Goal: Transaction & Acquisition: Purchase product/service

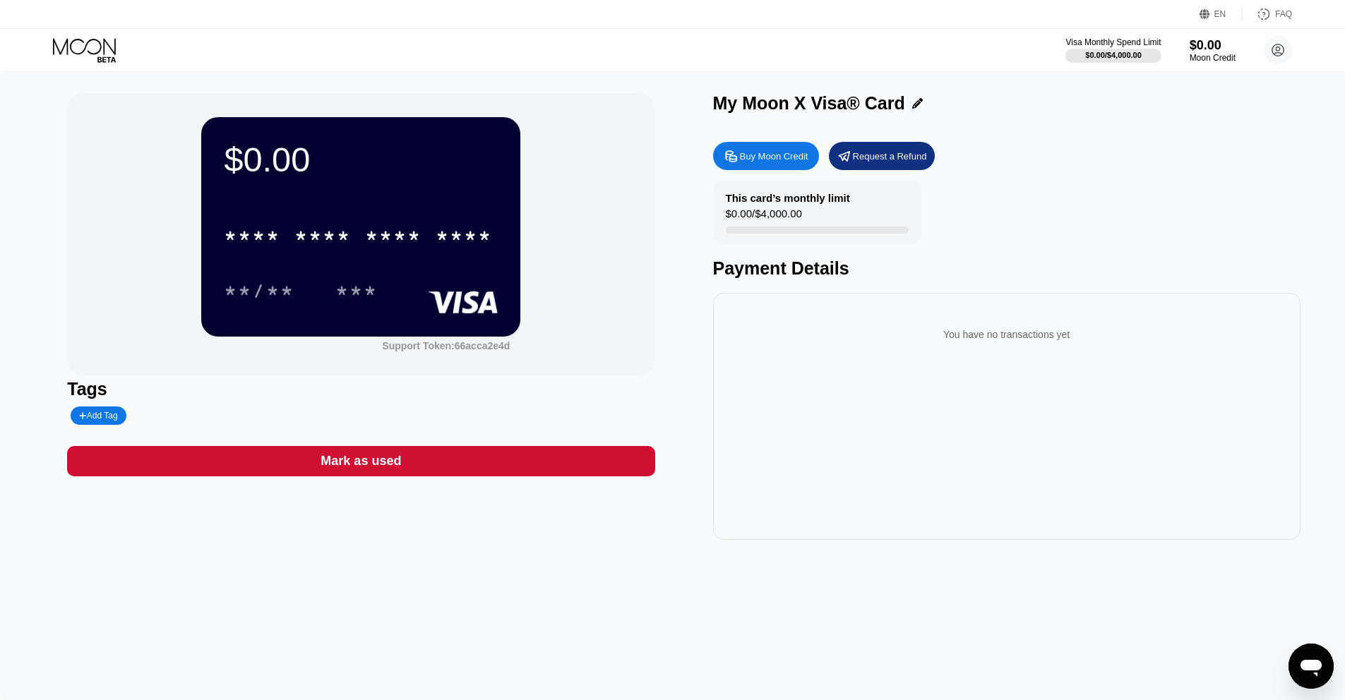
click at [93, 37] on div "Visa Monthly Spend Limit $0.00 / $4,000.00 $0.00 Moon Credit Bogdan brawlbogdan…" at bounding box center [672, 50] width 1345 height 42
click at [94, 38] on icon at bounding box center [86, 50] width 66 height 25
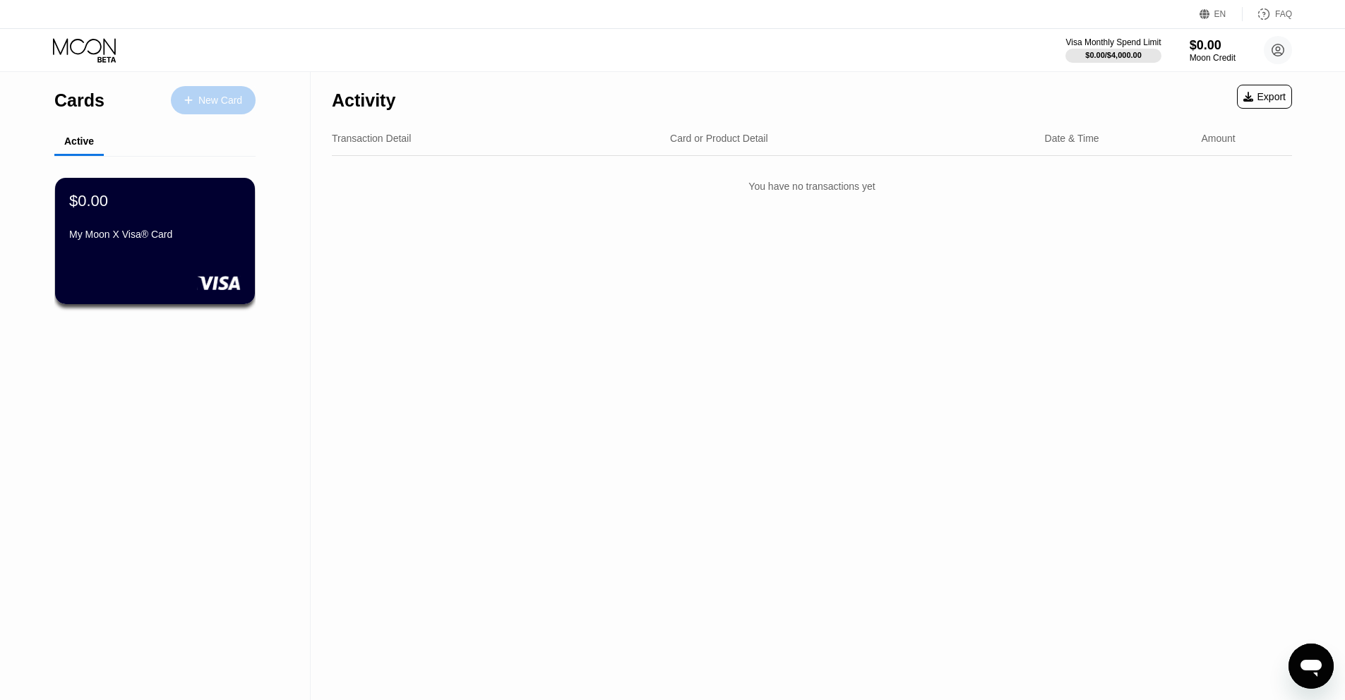
click at [224, 95] on div "New Card" at bounding box center [220, 101] width 44 height 12
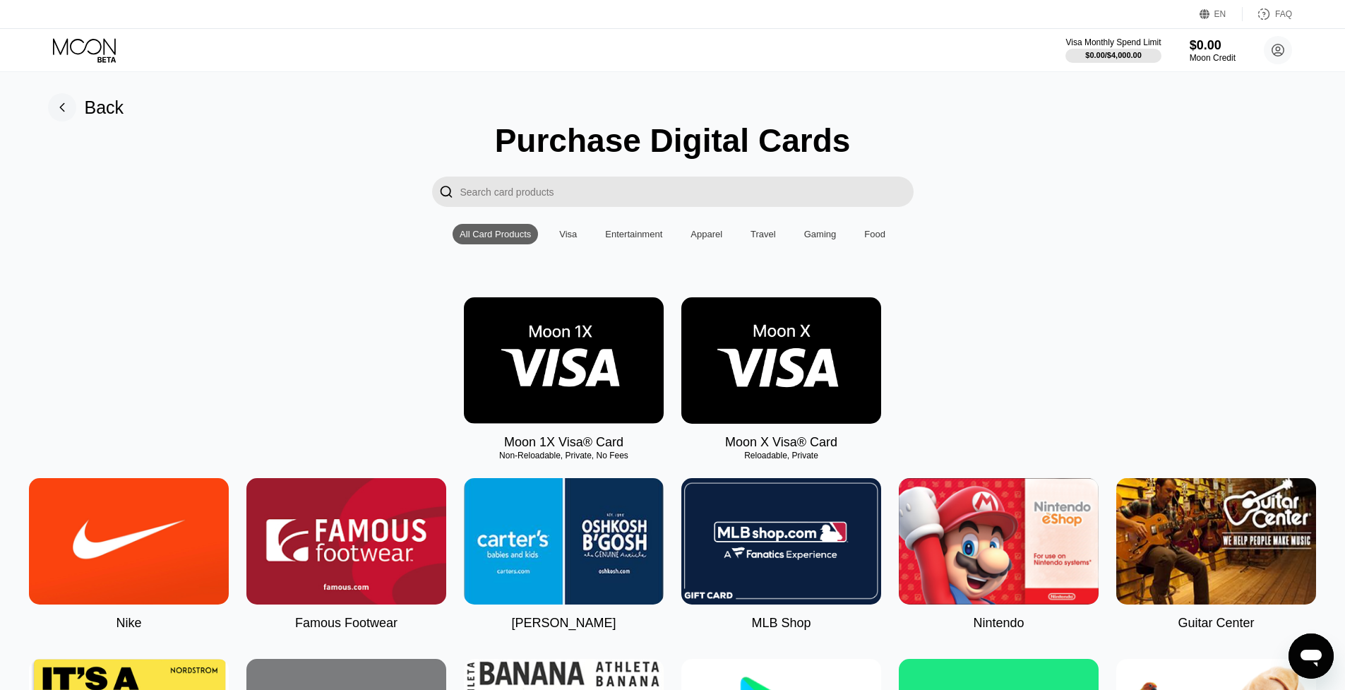
click at [803, 383] on img at bounding box center [781, 360] width 200 height 126
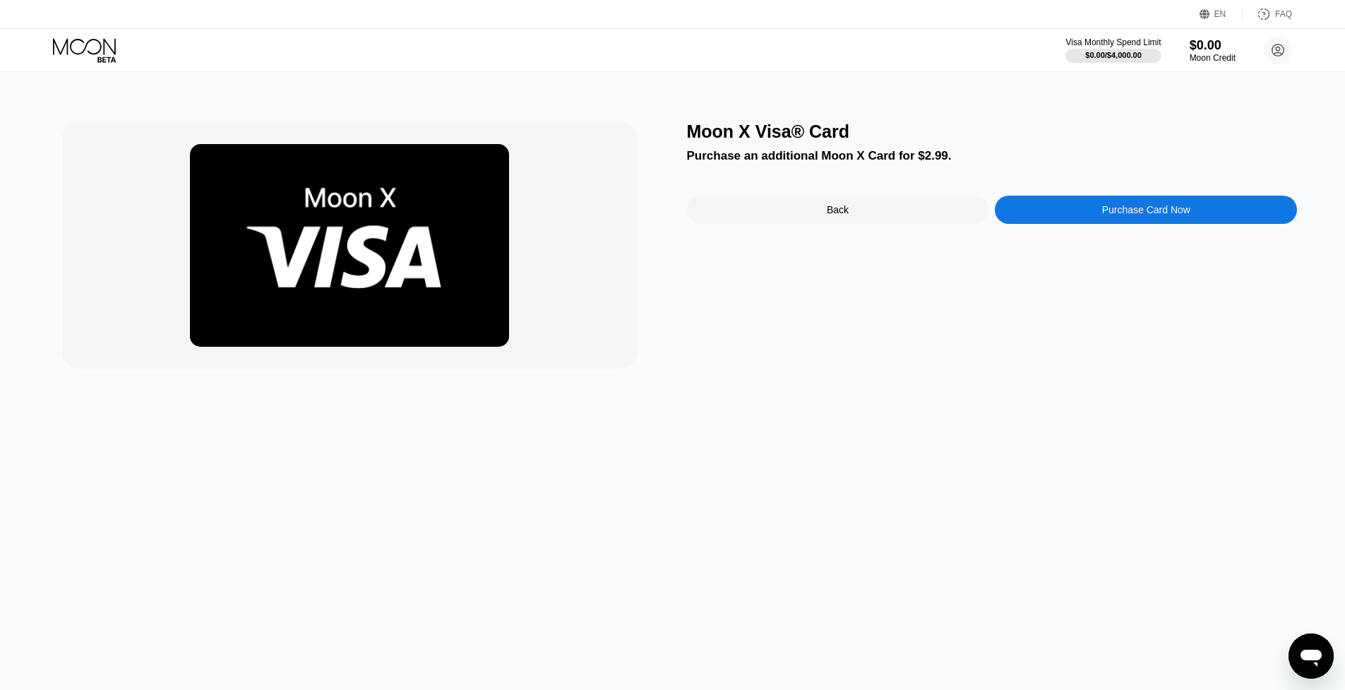
click at [1085, 211] on div "Purchase Card Now" at bounding box center [1146, 210] width 302 height 28
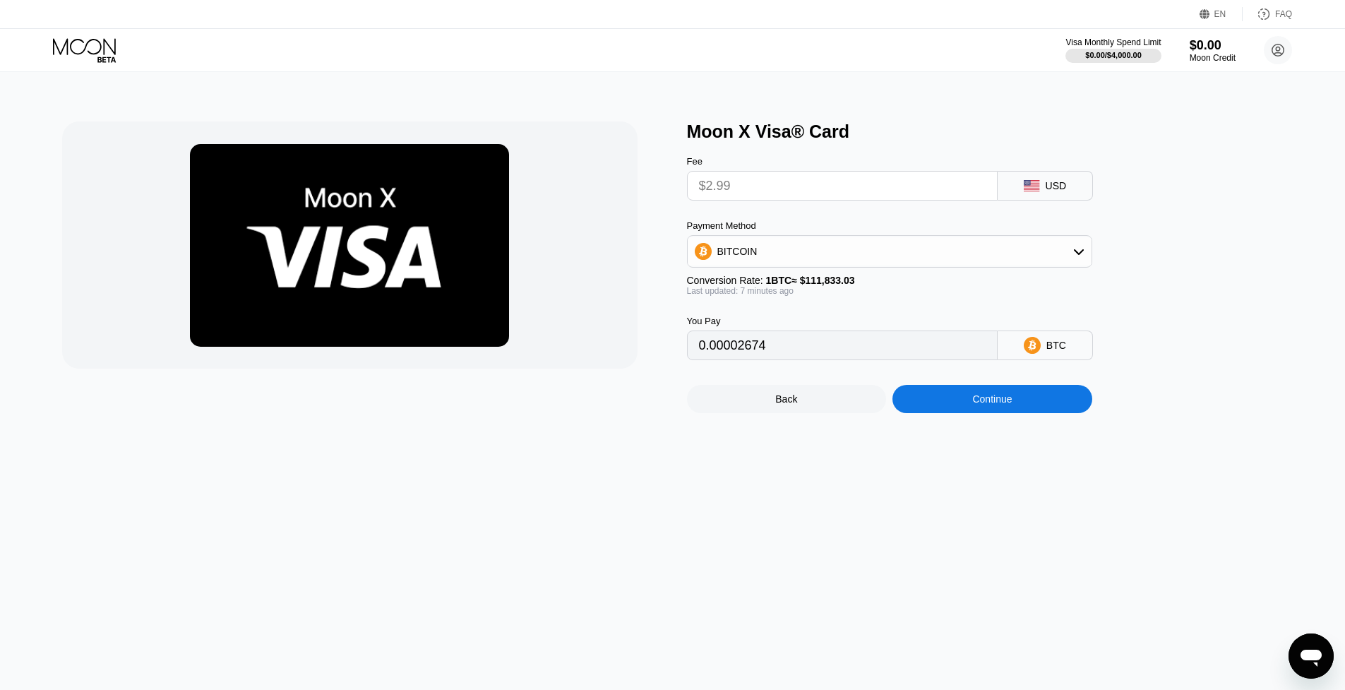
type input "0.00002679"
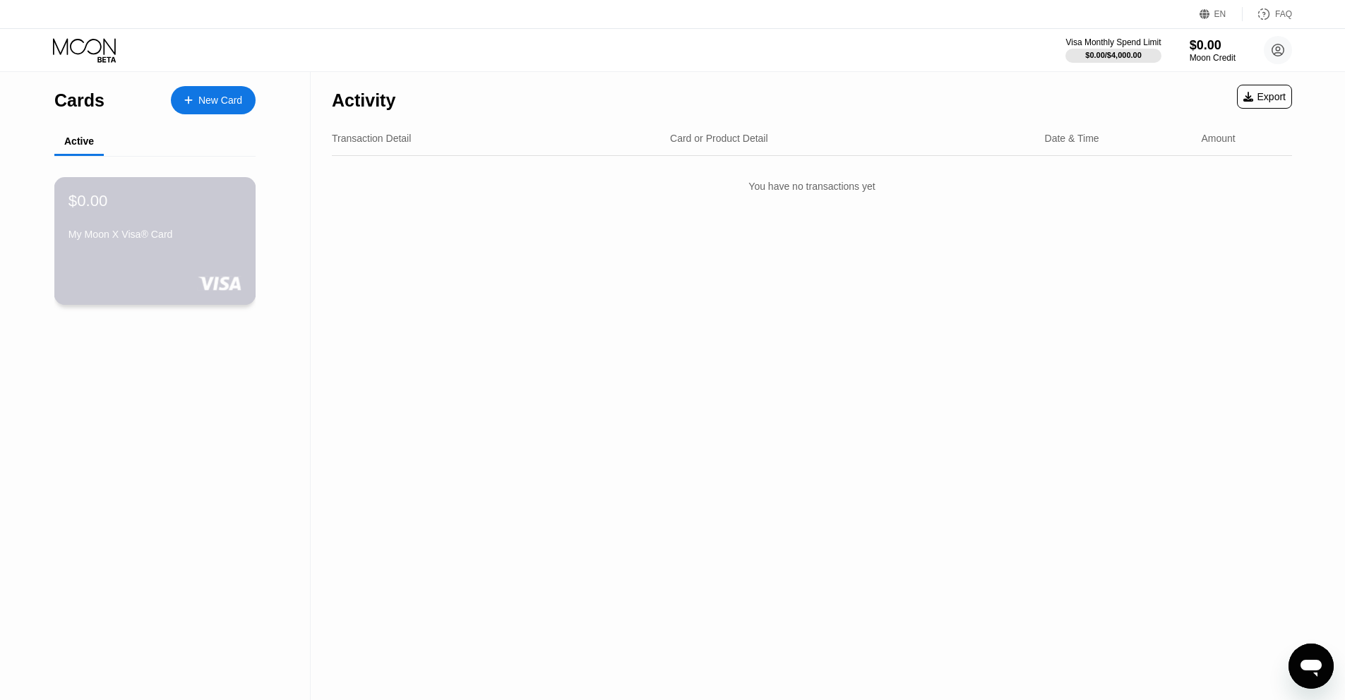
click at [186, 243] on div "My Moon X Visa® Card" at bounding box center [154, 237] width 173 height 17
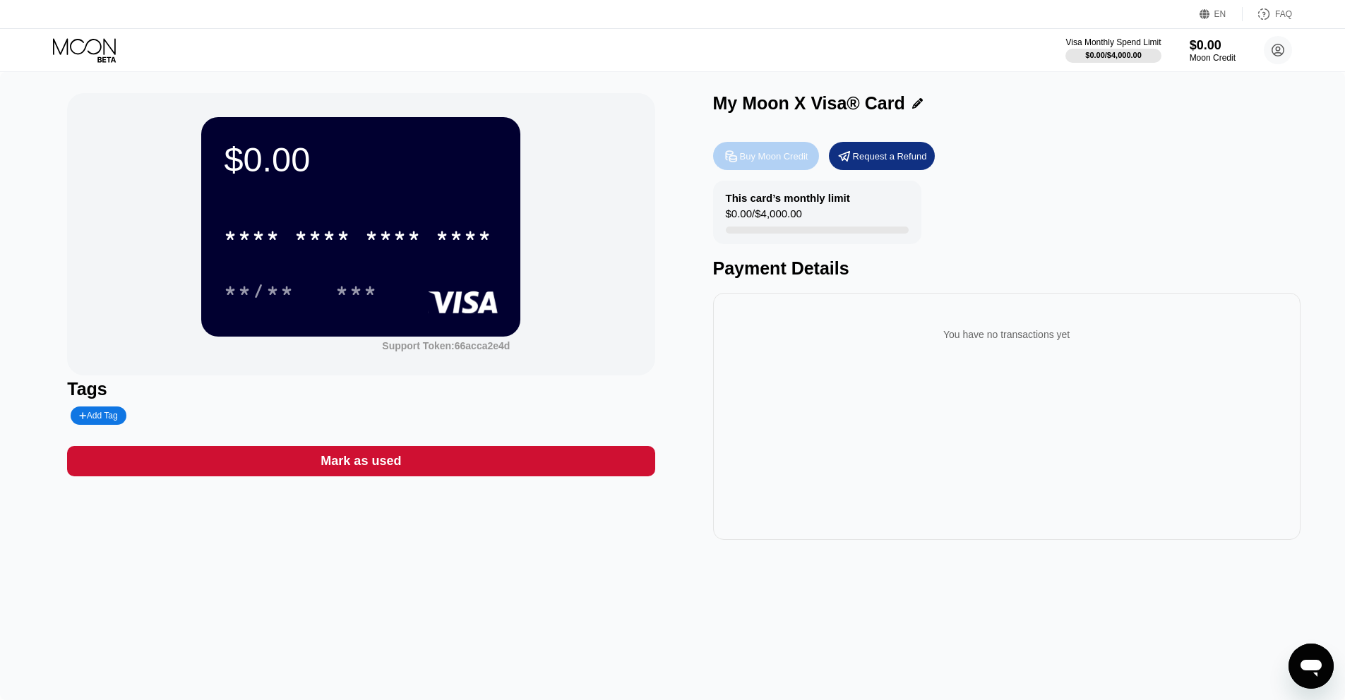
click at [789, 161] on div "Buy Moon Credit" at bounding box center [774, 156] width 68 height 12
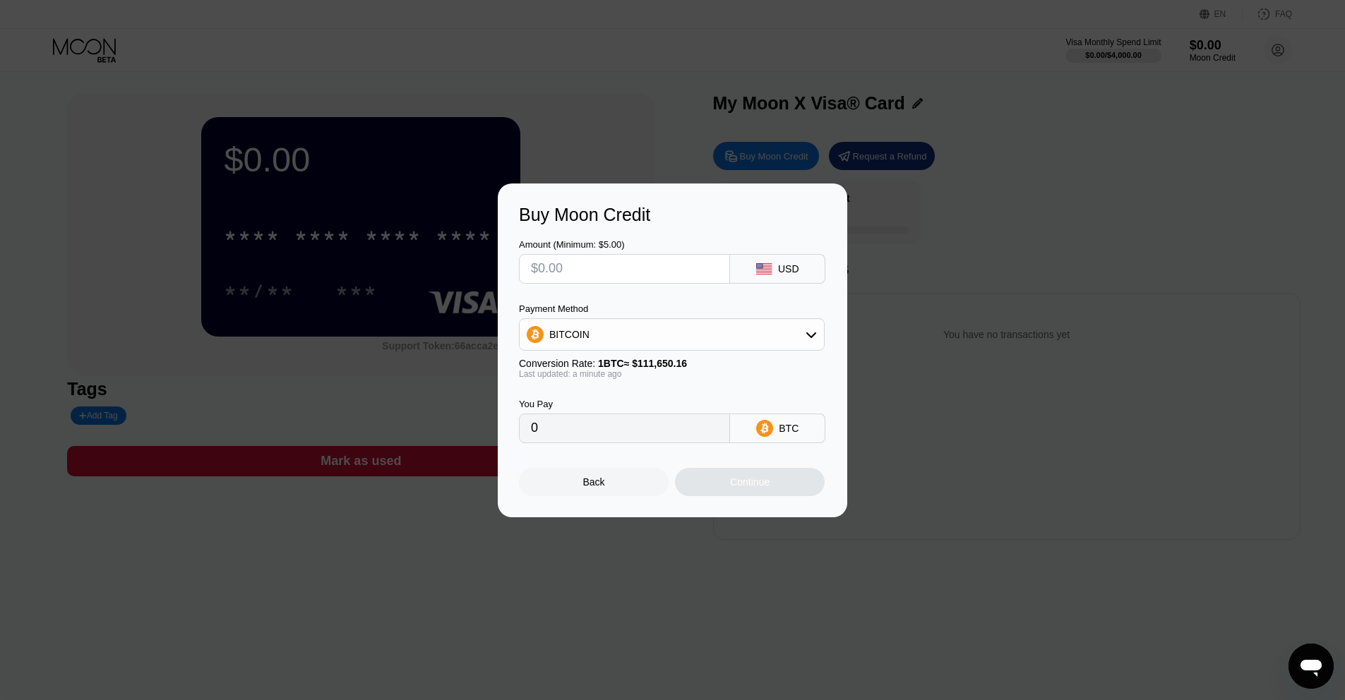
click at [605, 262] on input "text" at bounding box center [624, 269] width 187 height 28
type input "$5"
type input "0.00004479"
type input "$5"
click at [762, 475] on div "Continue" at bounding box center [750, 482] width 150 height 28
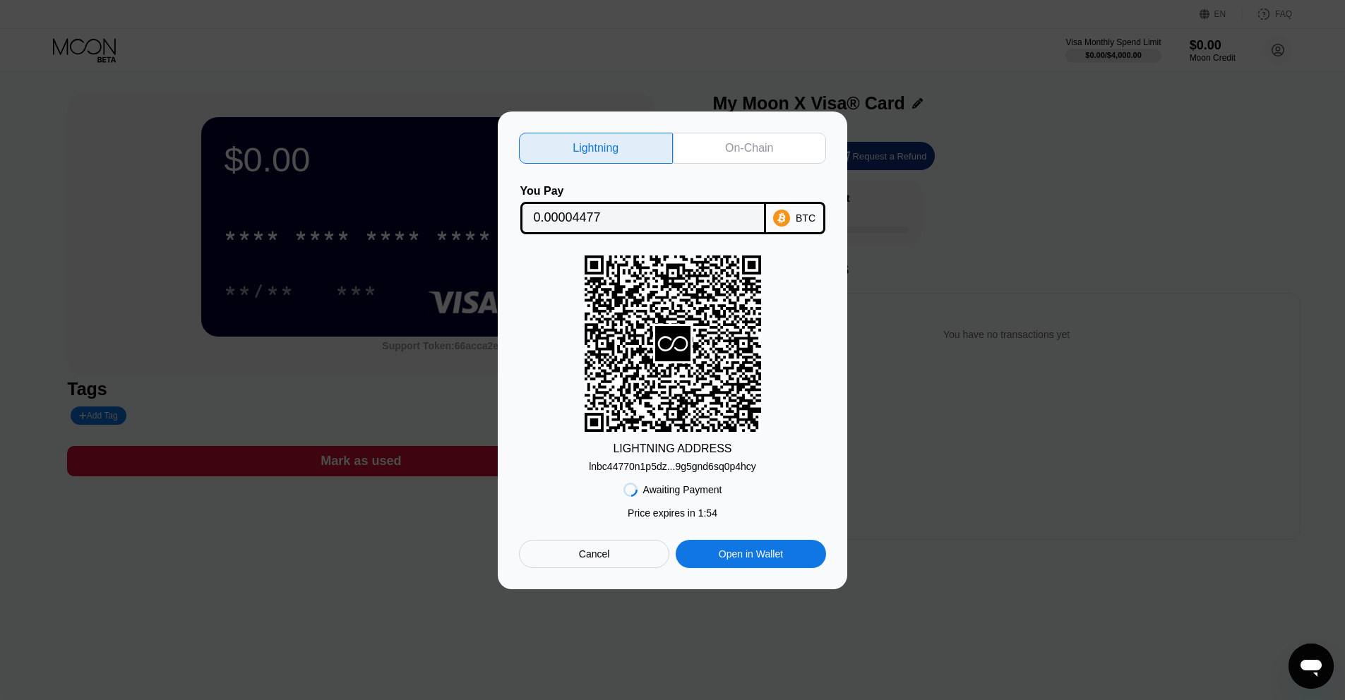
click at [702, 150] on div "On-Chain" at bounding box center [750, 148] width 154 height 31
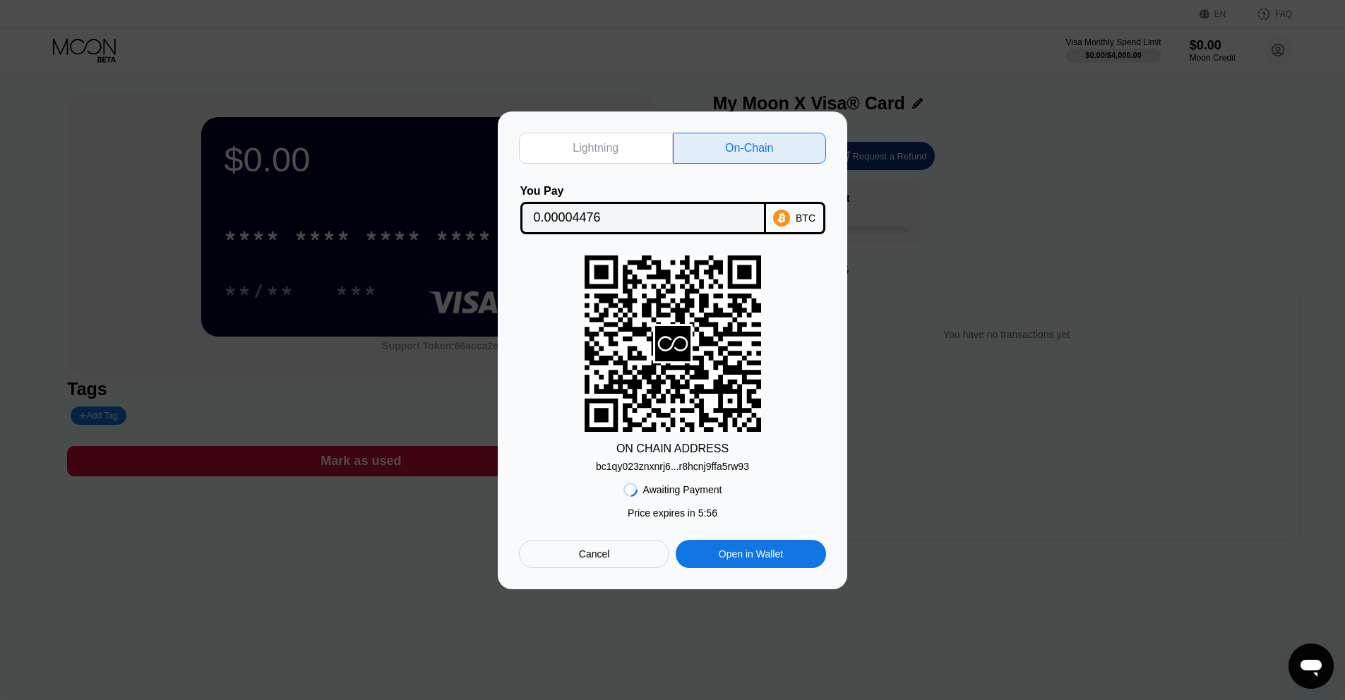
click at [719, 551] on div "Open in Wallet" at bounding box center [751, 554] width 64 height 13
drag, startPoint x: 592, startPoint y: 464, endPoint x: 764, endPoint y: 460, distance: 171.6
click at [764, 460] on div "ON CHAIN ADDRESS bc1qy023znxnrj6...r8hcnj9ffa5rw93" at bounding box center [672, 364] width 307 height 217
copy div "bc1qy023znxnrj6...r8hcnj9ffa5rw93"
click at [628, 144] on div "Lightning" at bounding box center [596, 148] width 154 height 31
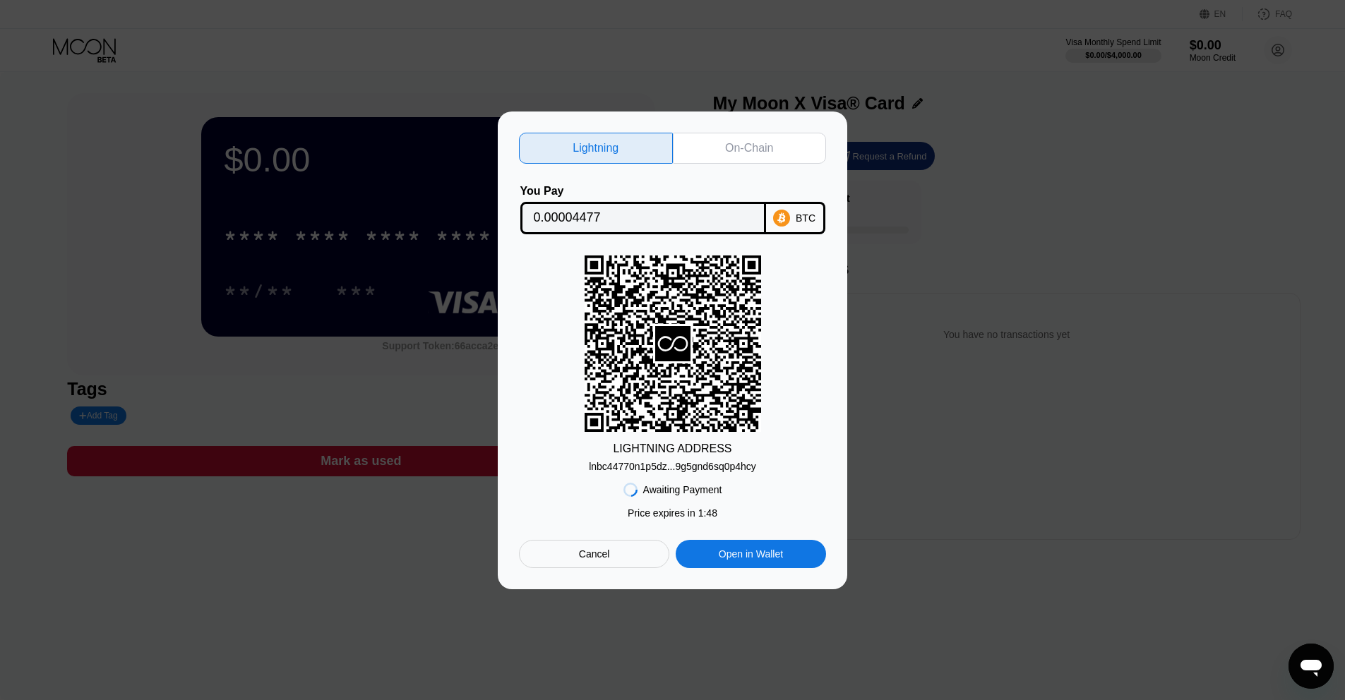
click at [729, 149] on div "On-Chain" at bounding box center [749, 148] width 48 height 14
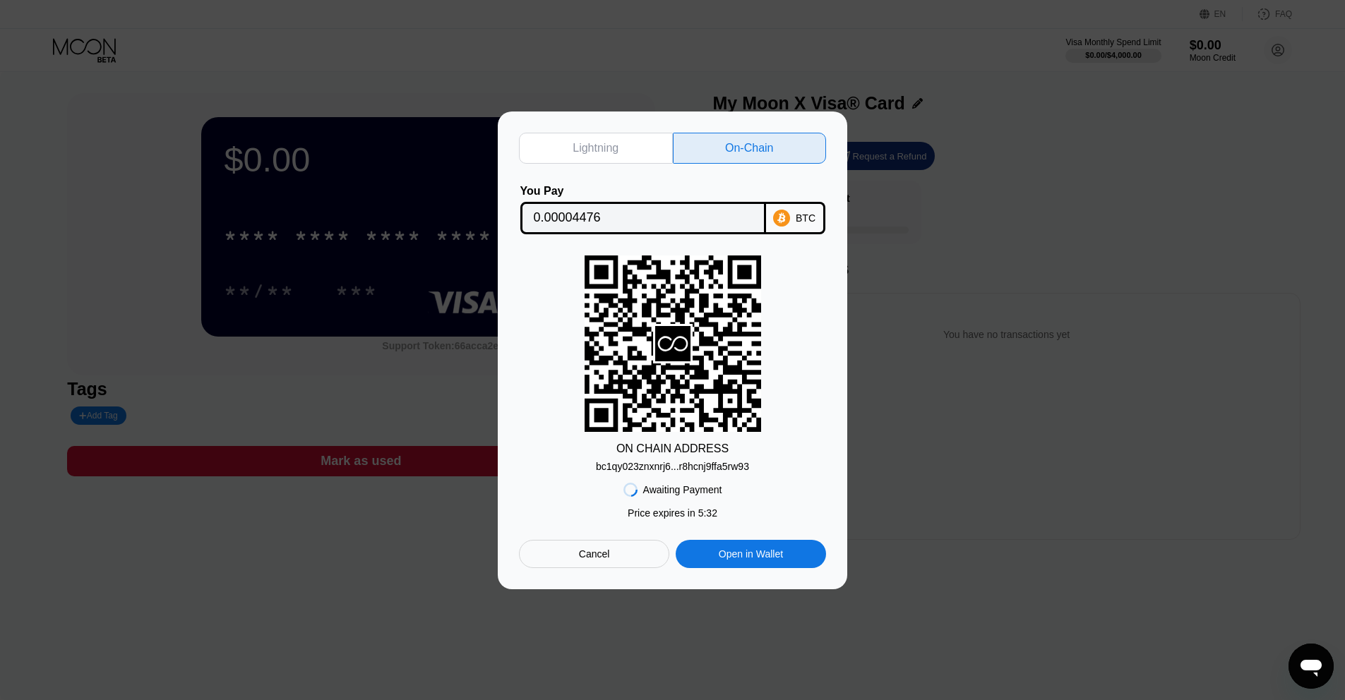
click at [611, 150] on div "Lightning" at bounding box center [596, 148] width 46 height 14
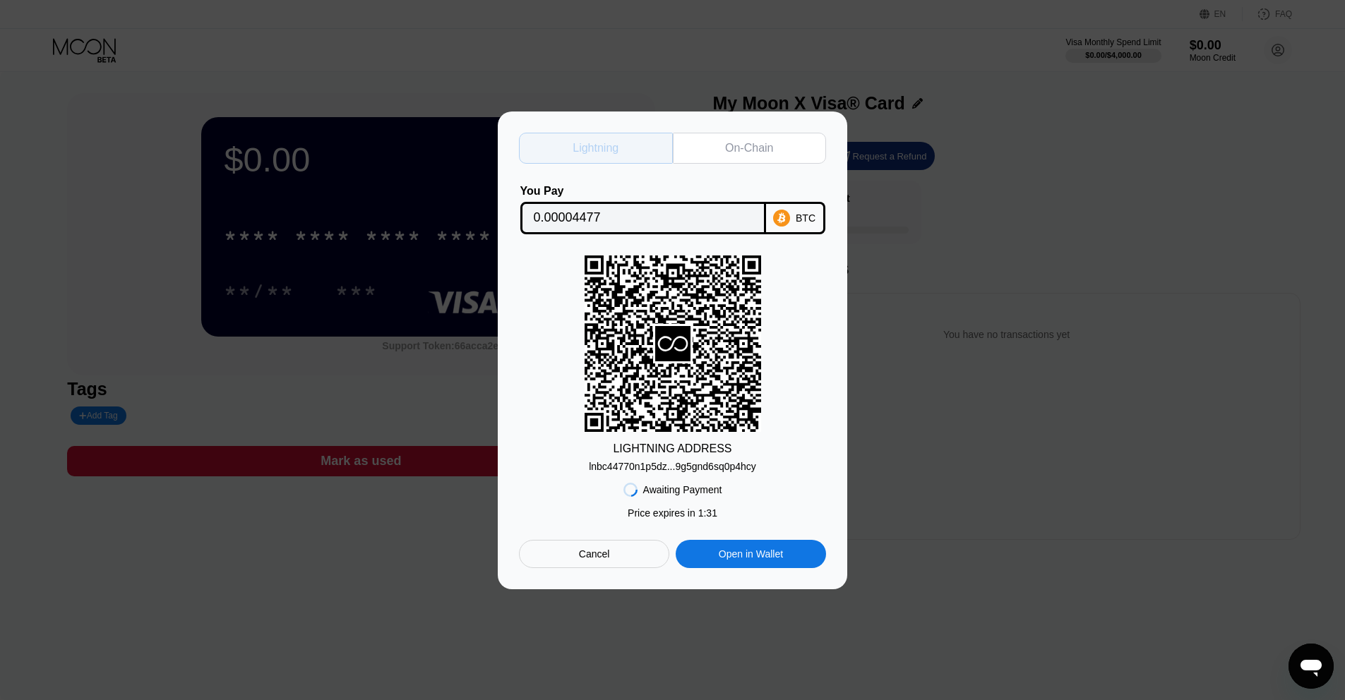
click at [612, 158] on div "Lightning" at bounding box center [596, 148] width 154 height 31
click at [618, 155] on div "Lightning" at bounding box center [596, 148] width 154 height 31
click at [748, 150] on div "On-Chain" at bounding box center [749, 148] width 48 height 14
type input "0.00004476"
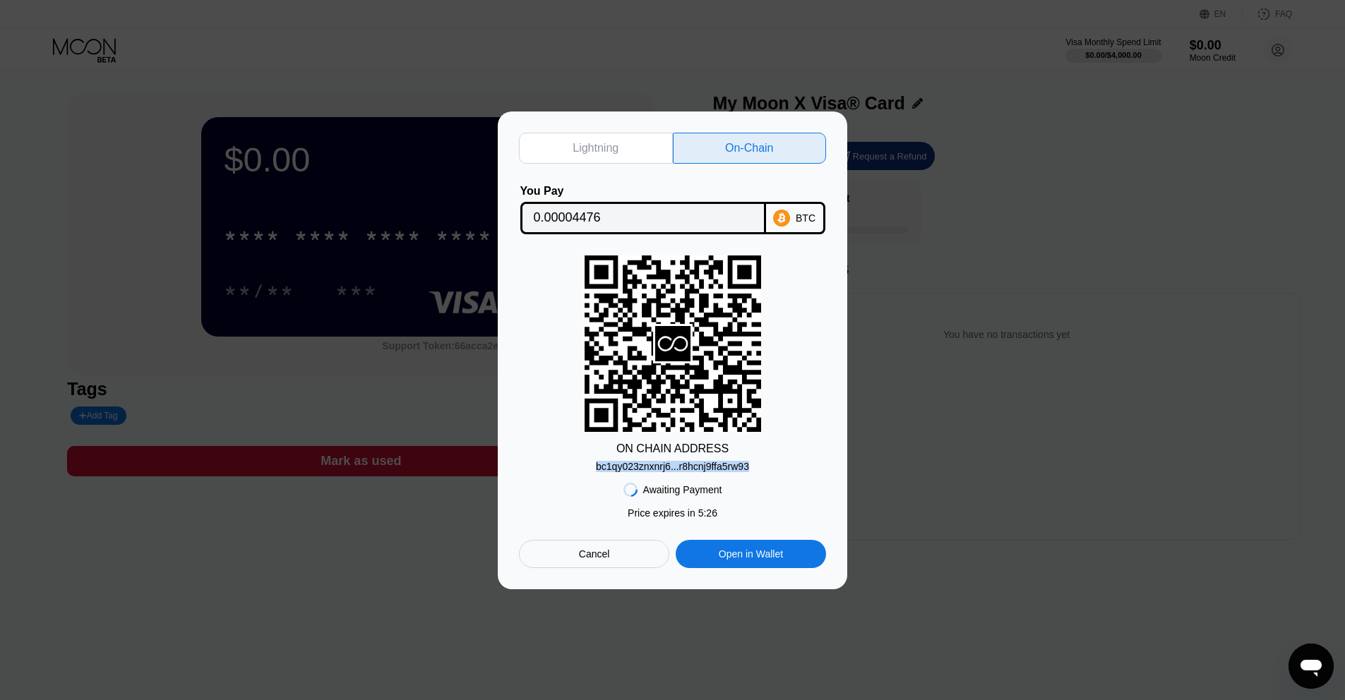
drag, startPoint x: 615, startPoint y: 464, endPoint x: 736, endPoint y: 467, distance: 121.5
click at [755, 467] on div "ON CHAIN ADDRESS bc1qy023znxnrj6...r8hcnj9ffa5rw93" at bounding box center [672, 364] width 307 height 217
copy div "bc1qy023znxnrj6...r8hcnj9ffa5rw93"
click at [602, 548] on div "Cancel" at bounding box center [594, 554] width 31 height 13
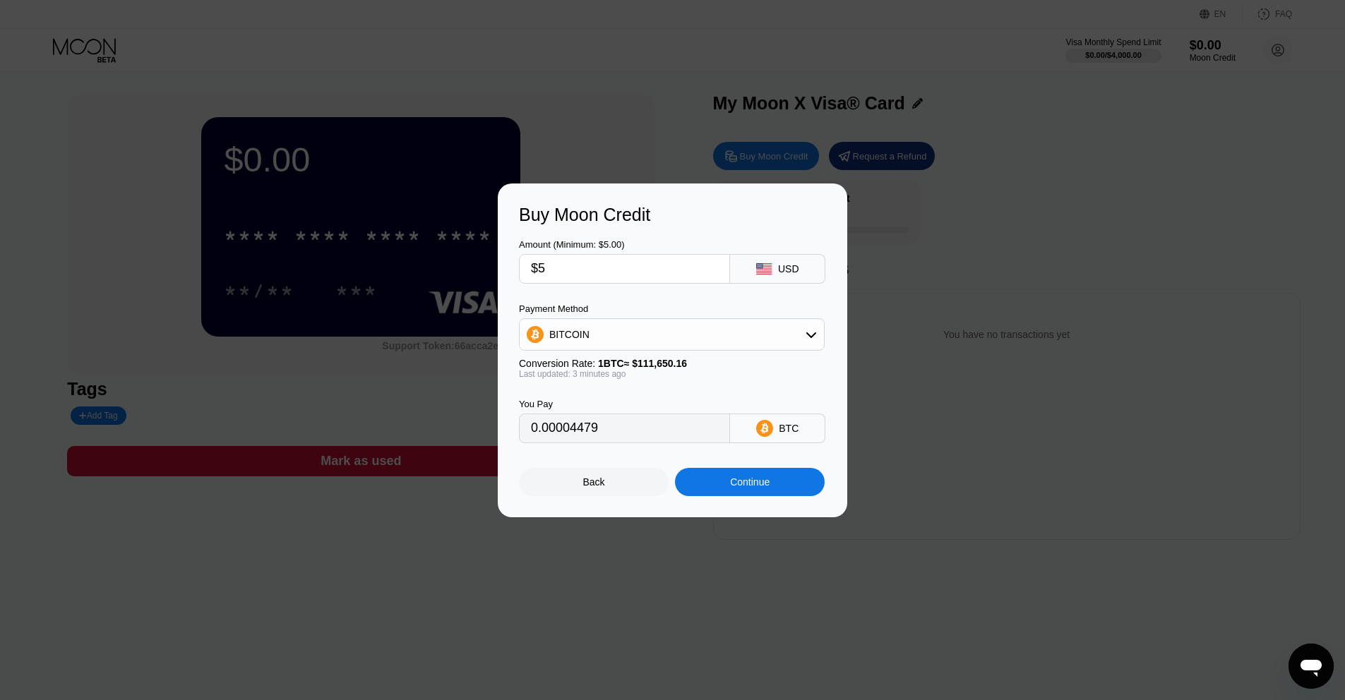
type input "0.00004474"
click at [595, 481] on div "Back" at bounding box center [594, 482] width 22 height 11
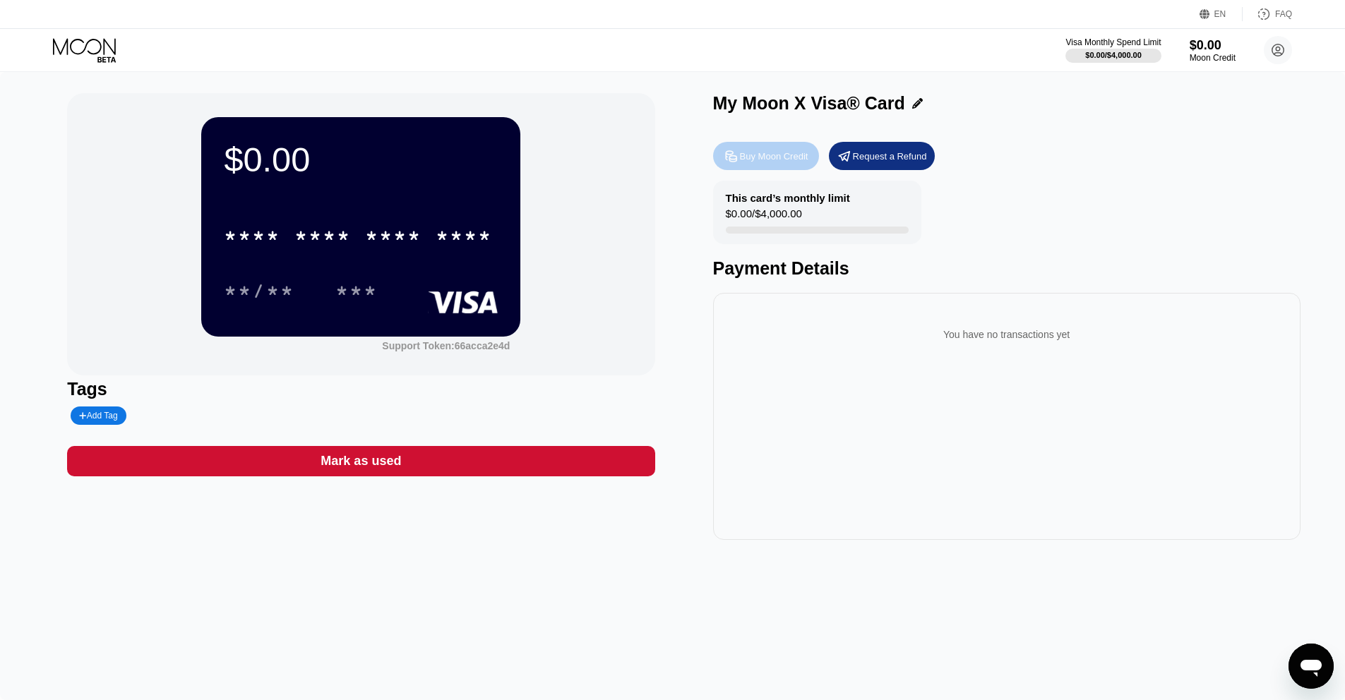
click at [797, 160] on div "Buy Moon Credit" at bounding box center [774, 156] width 68 height 12
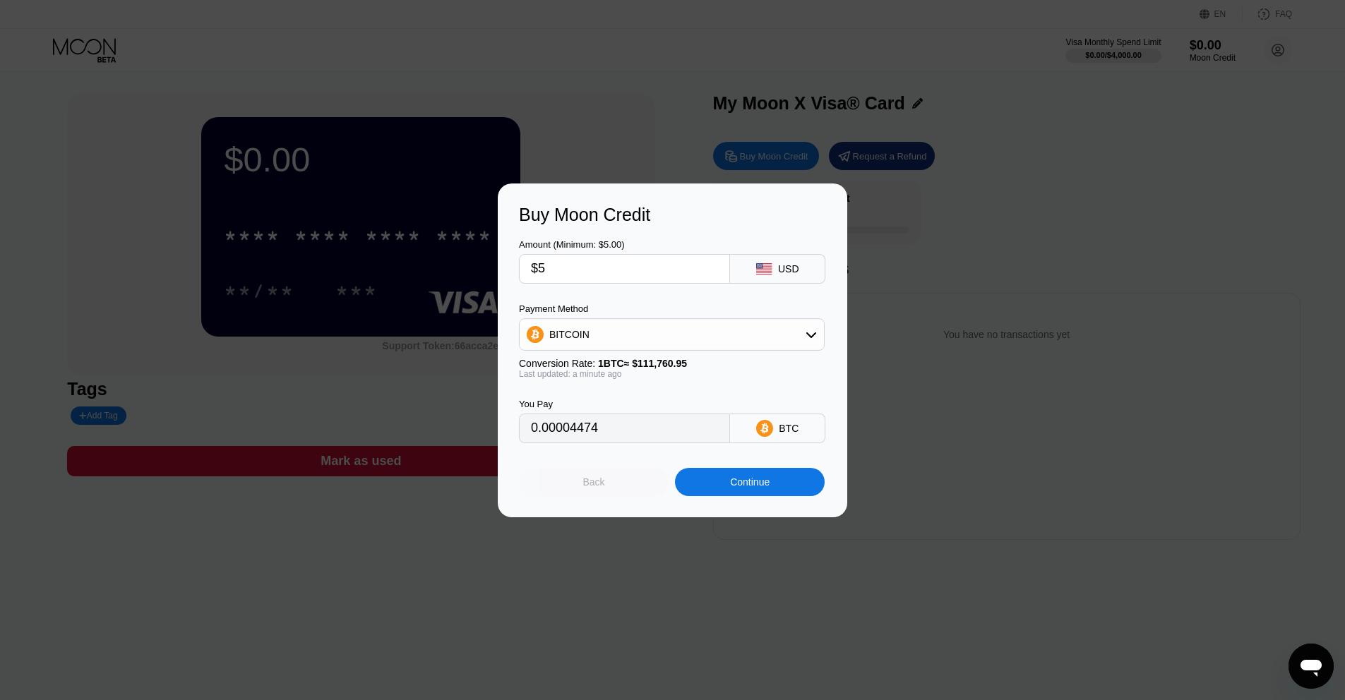
click at [624, 480] on div "Back" at bounding box center [594, 482] width 150 height 28
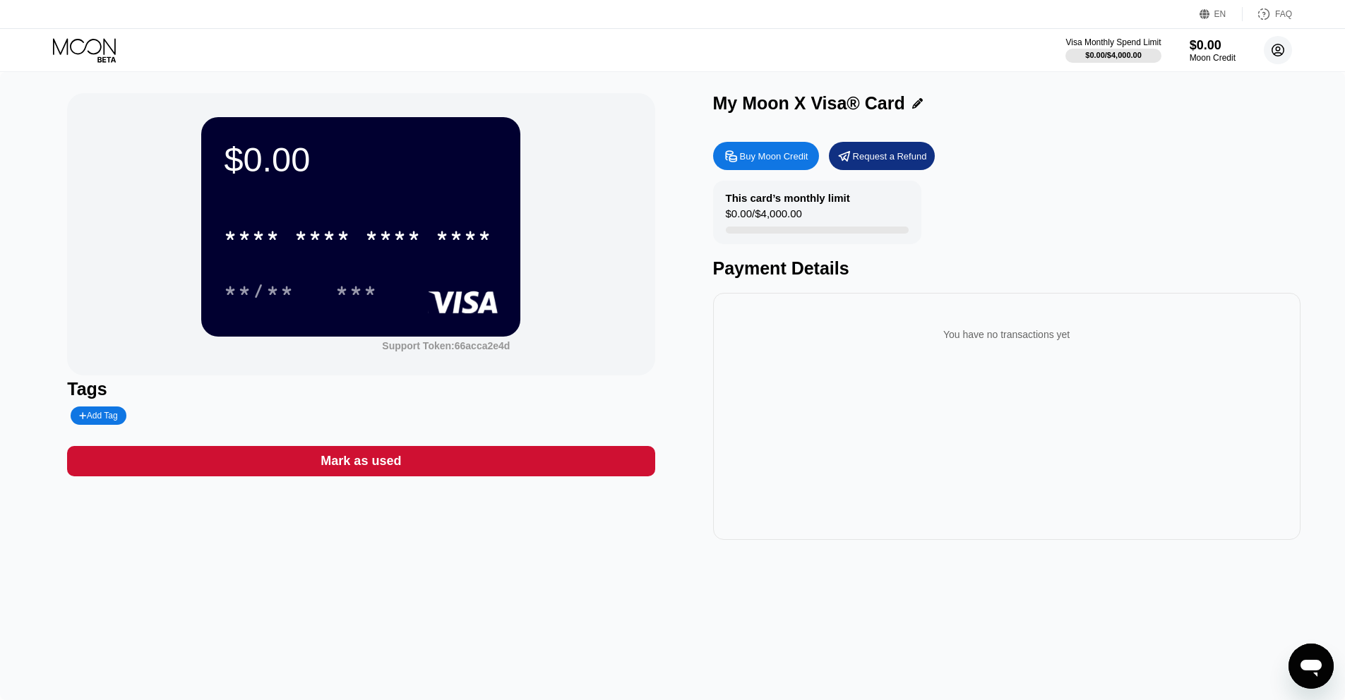
click at [1288, 51] on circle at bounding box center [1278, 50] width 28 height 28
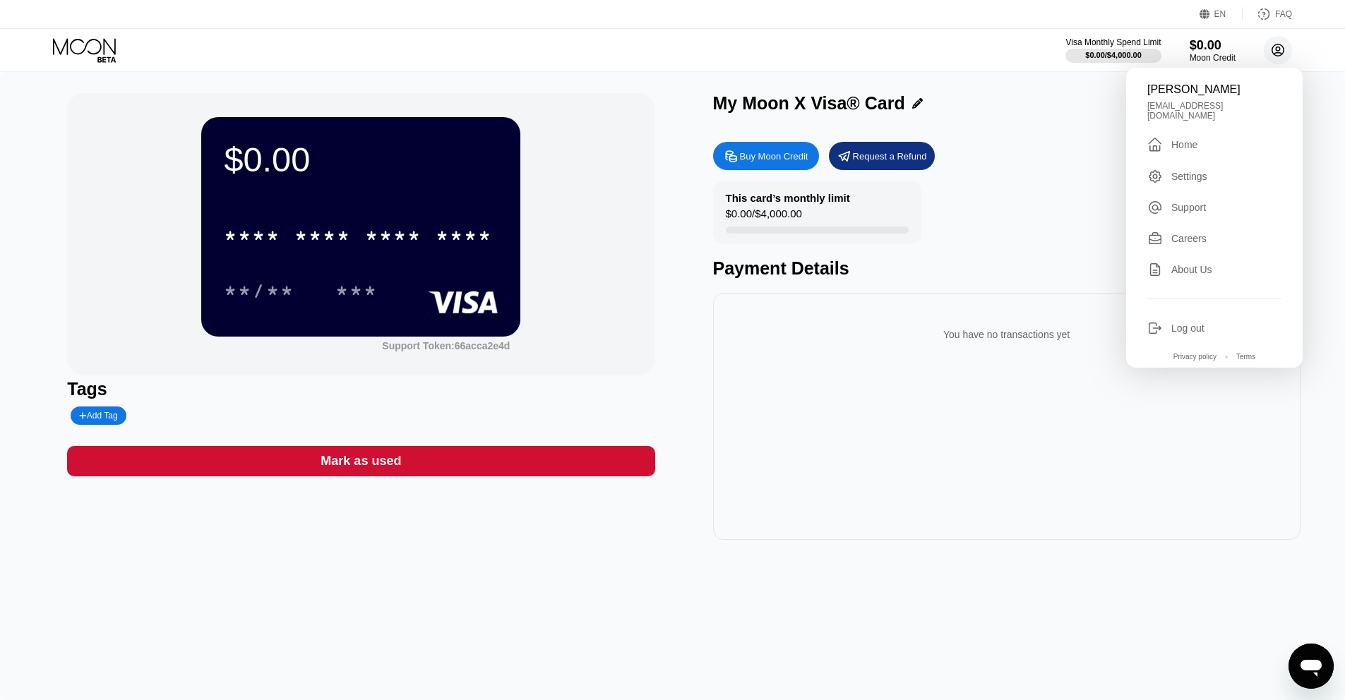
click at [1284, 47] on circle at bounding box center [1278, 50] width 28 height 28
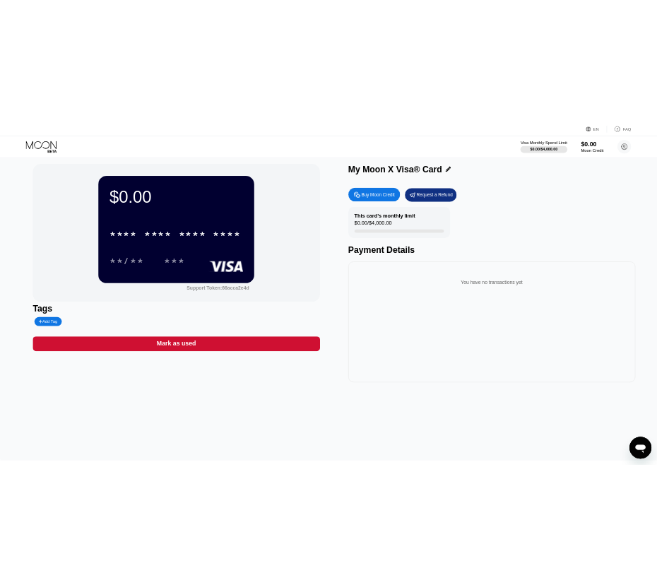
scroll to position [25, 0]
